Goal: Task Accomplishment & Management: Complete application form

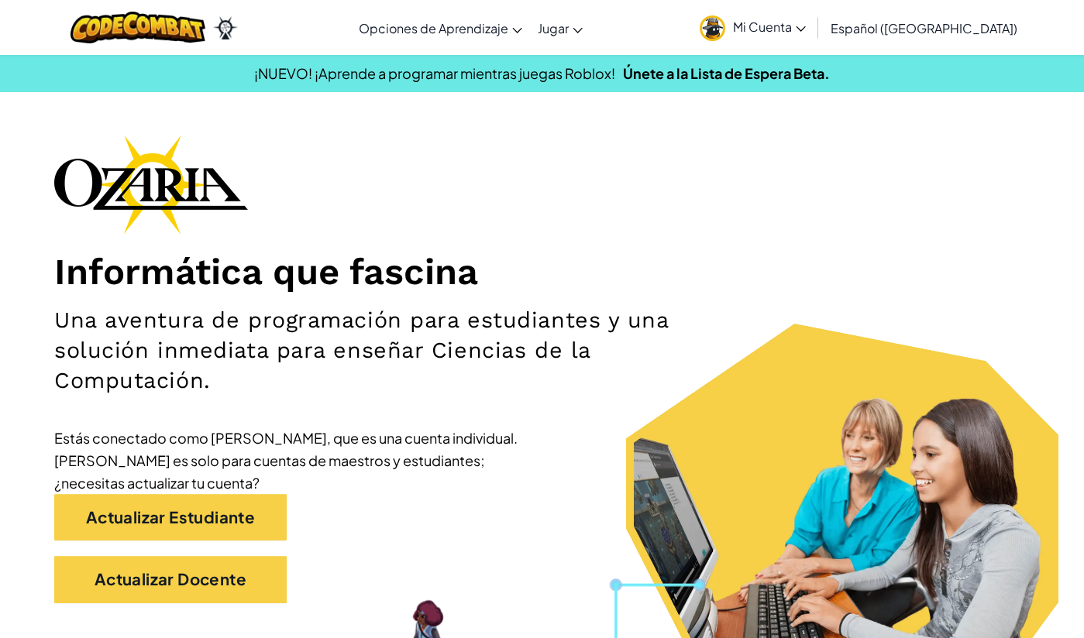
click at [966, 17] on link "Español ([GEOGRAPHIC_DATA])" at bounding box center [924, 28] width 202 height 42
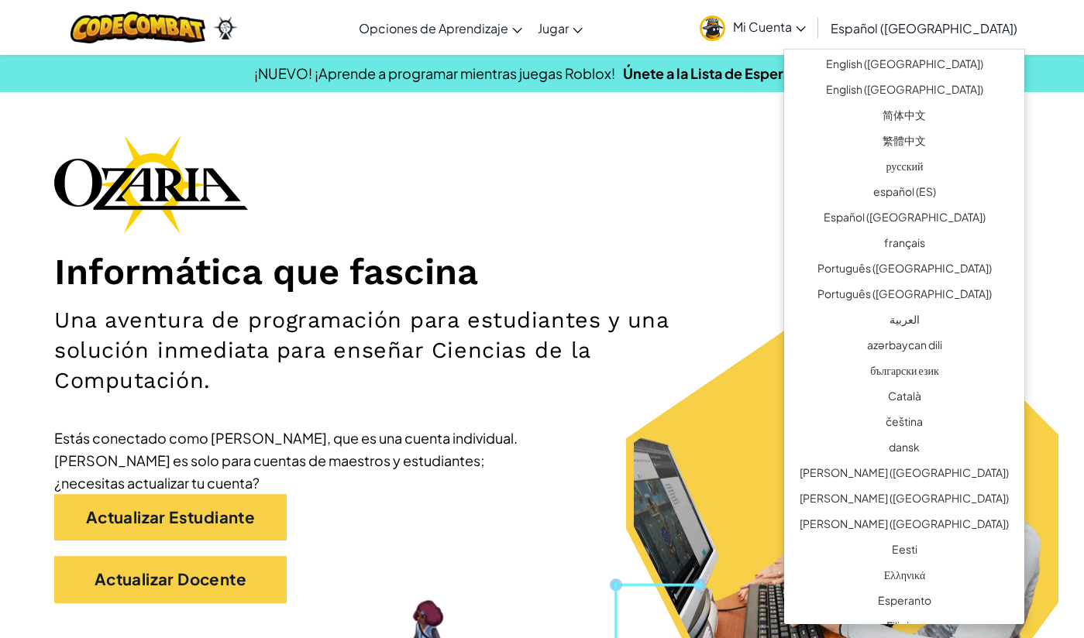
click at [733, 312] on div "Informática que fascina Una aventura de programación para estudiantes y una sol…" at bounding box center [542, 377] width 976 height 484
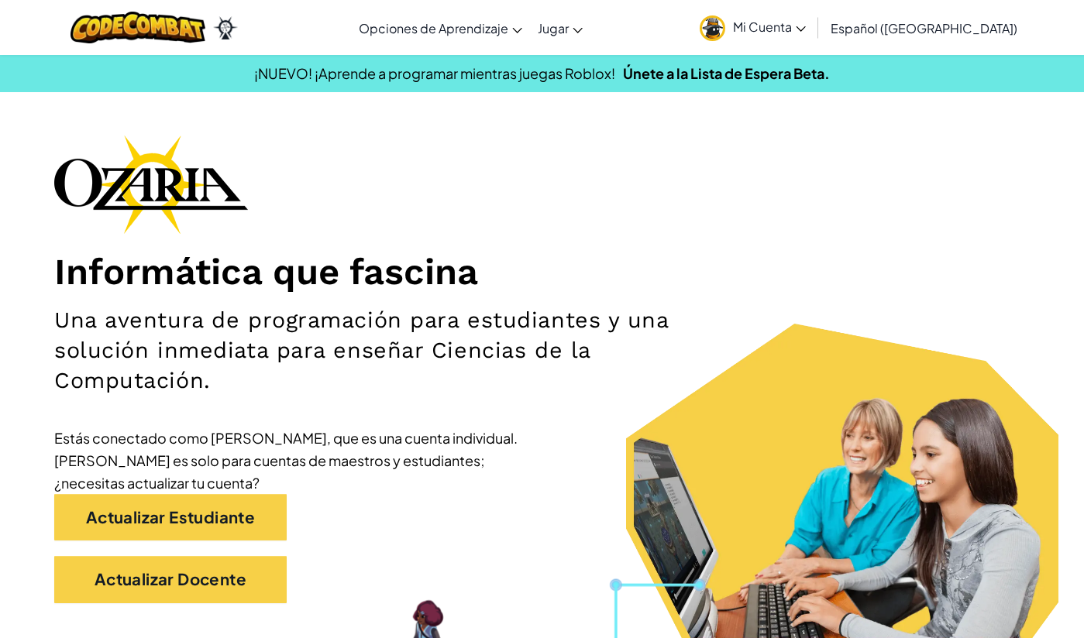
click at [774, 20] on span "Mi Cuenta" at bounding box center [769, 27] width 73 height 16
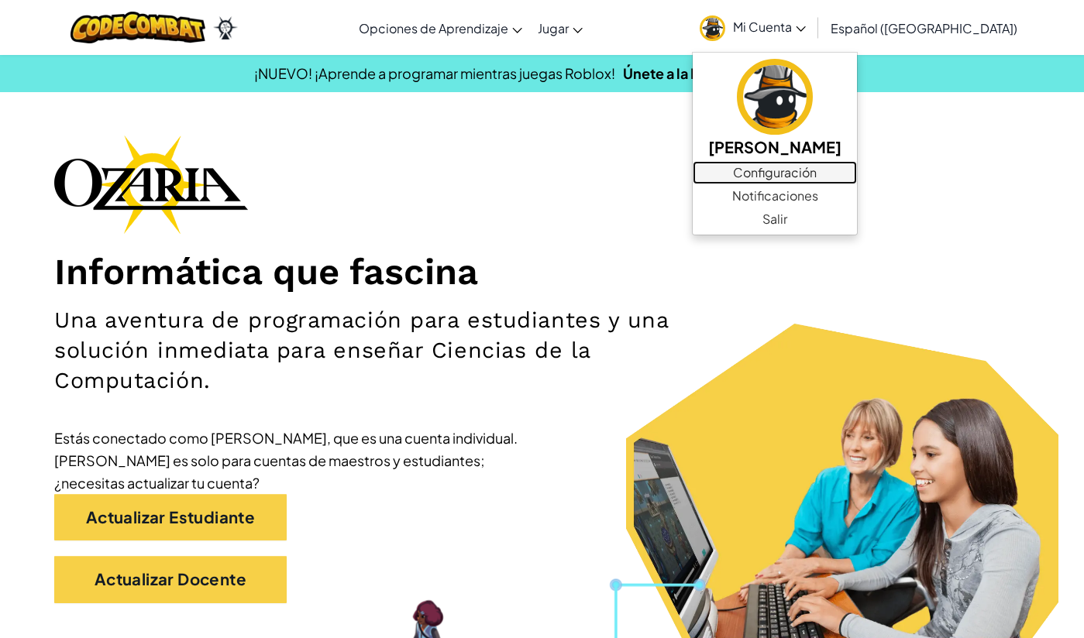
click at [776, 179] on link "Configuración" at bounding box center [775, 172] width 164 height 23
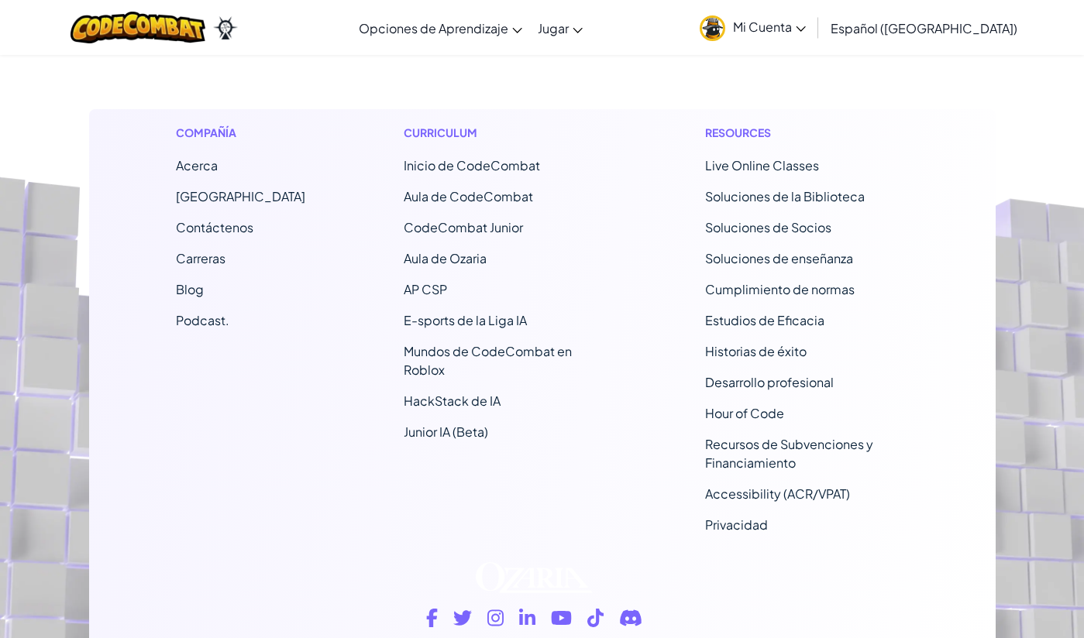
scroll to position [1622, 0]
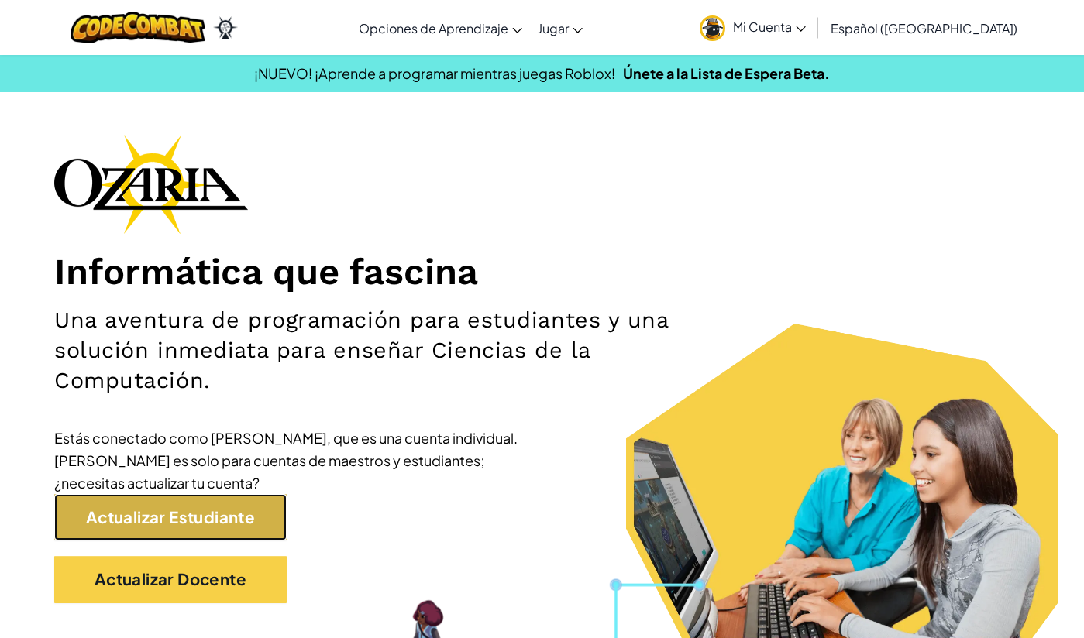
click at [234, 525] on link "Actualizar Estudiante" at bounding box center [170, 517] width 232 height 47
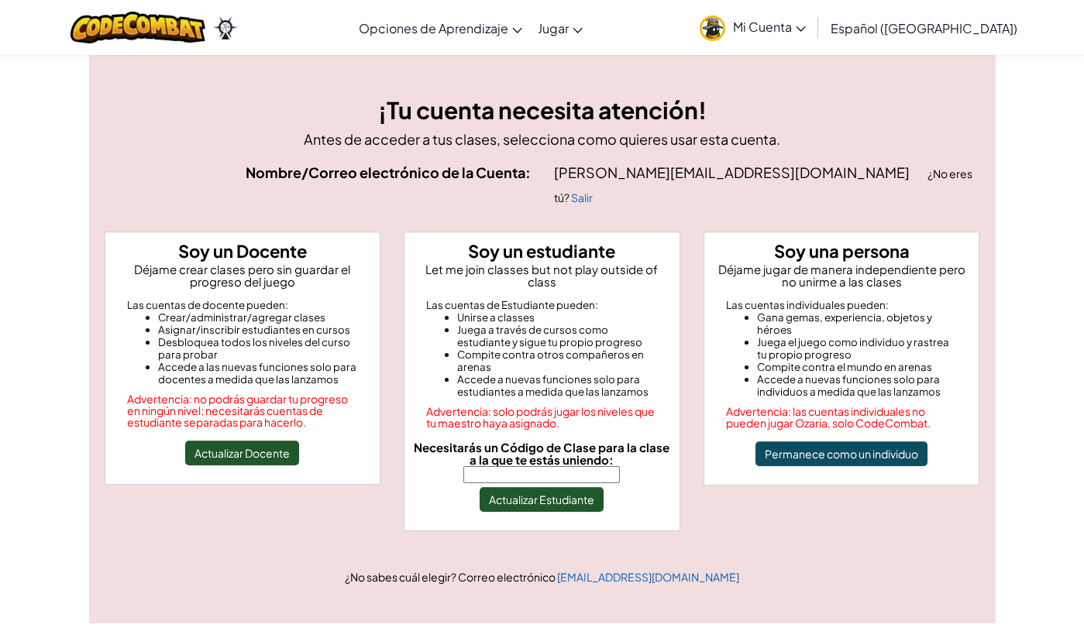
click at [579, 466] on input "Necesitarás un Código de Clase para la clase a la que te estás uniendo:" at bounding box center [541, 474] width 157 height 17
paste input "LegShareCar"
type input "LegShareCar"
click at [542, 487] on button "Actualizar Estudiante" at bounding box center [542, 499] width 124 height 25
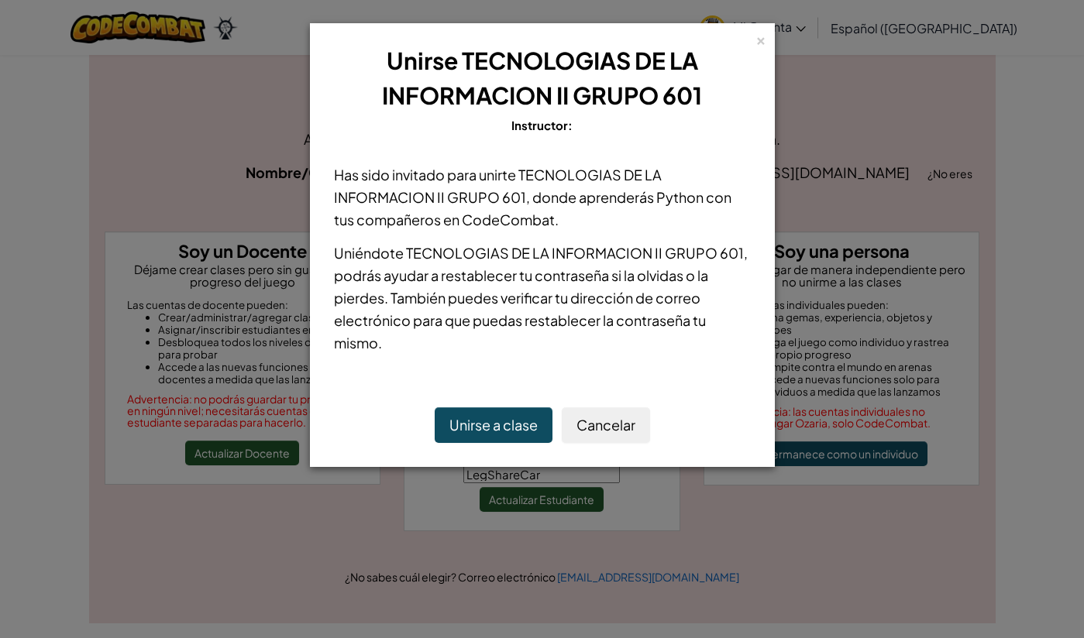
click at [494, 429] on button "Unirse a clase" at bounding box center [494, 426] width 118 height 36
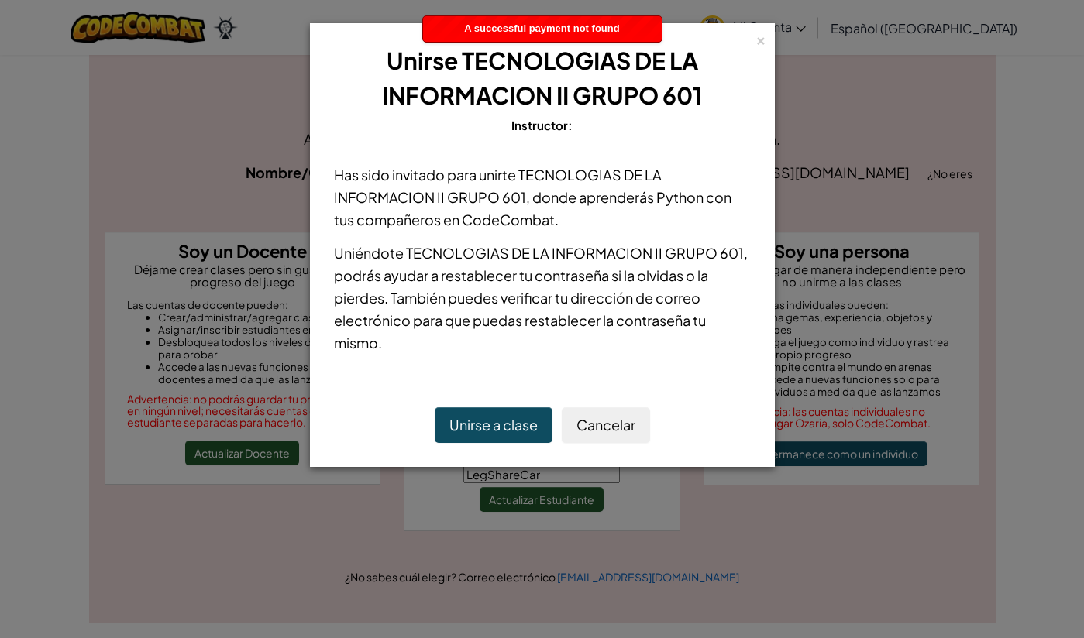
click at [485, 422] on button "Unirse a clase" at bounding box center [494, 426] width 118 height 36
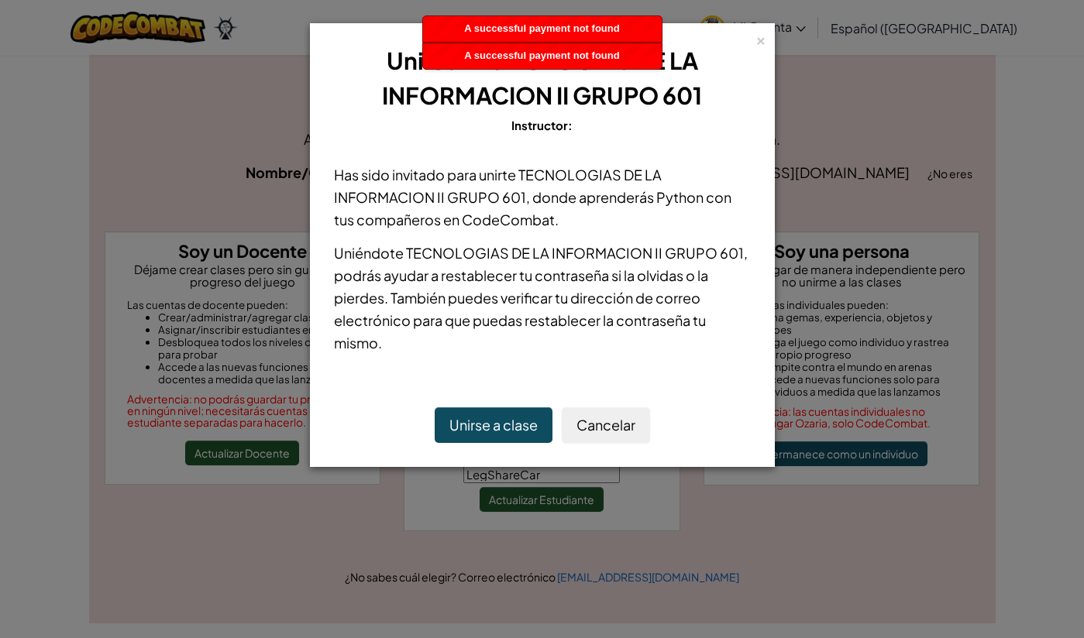
click at [485, 422] on button "Unirse a clase" at bounding box center [494, 426] width 118 height 36
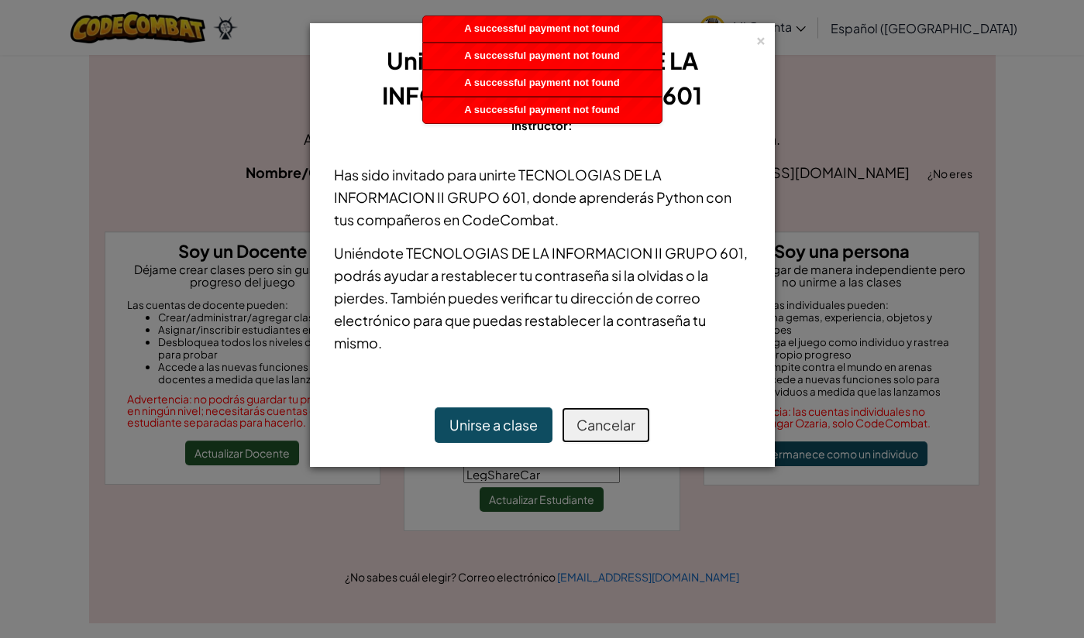
click at [637, 428] on button "Cancelar" at bounding box center [606, 426] width 88 height 36
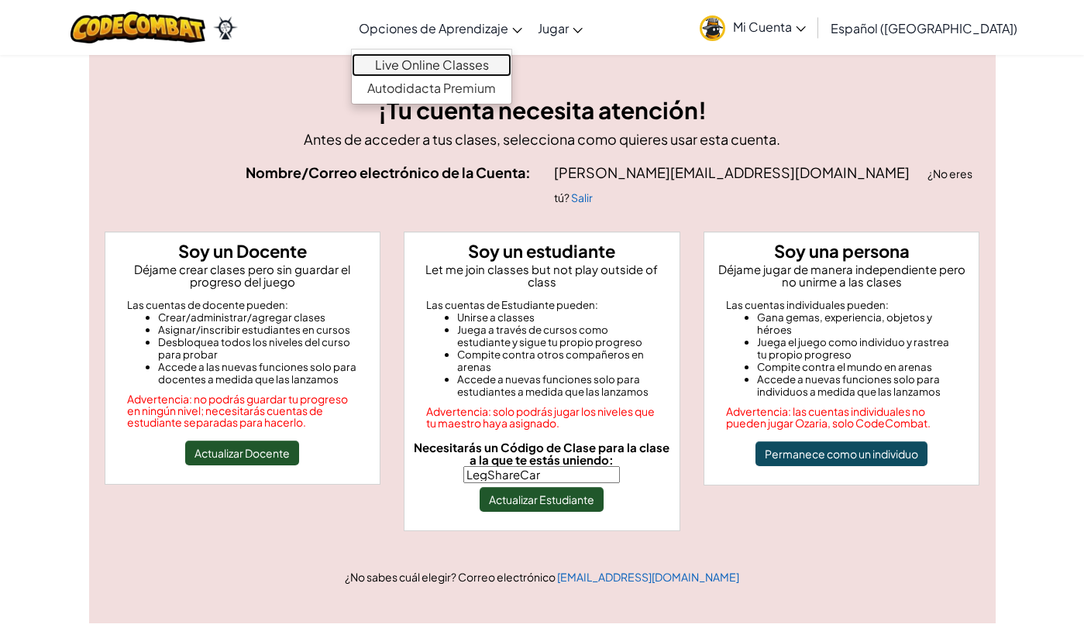
click at [479, 65] on link "Live Online Classes" at bounding box center [432, 64] width 160 height 23
